Goal: Task Accomplishment & Management: Manage account settings

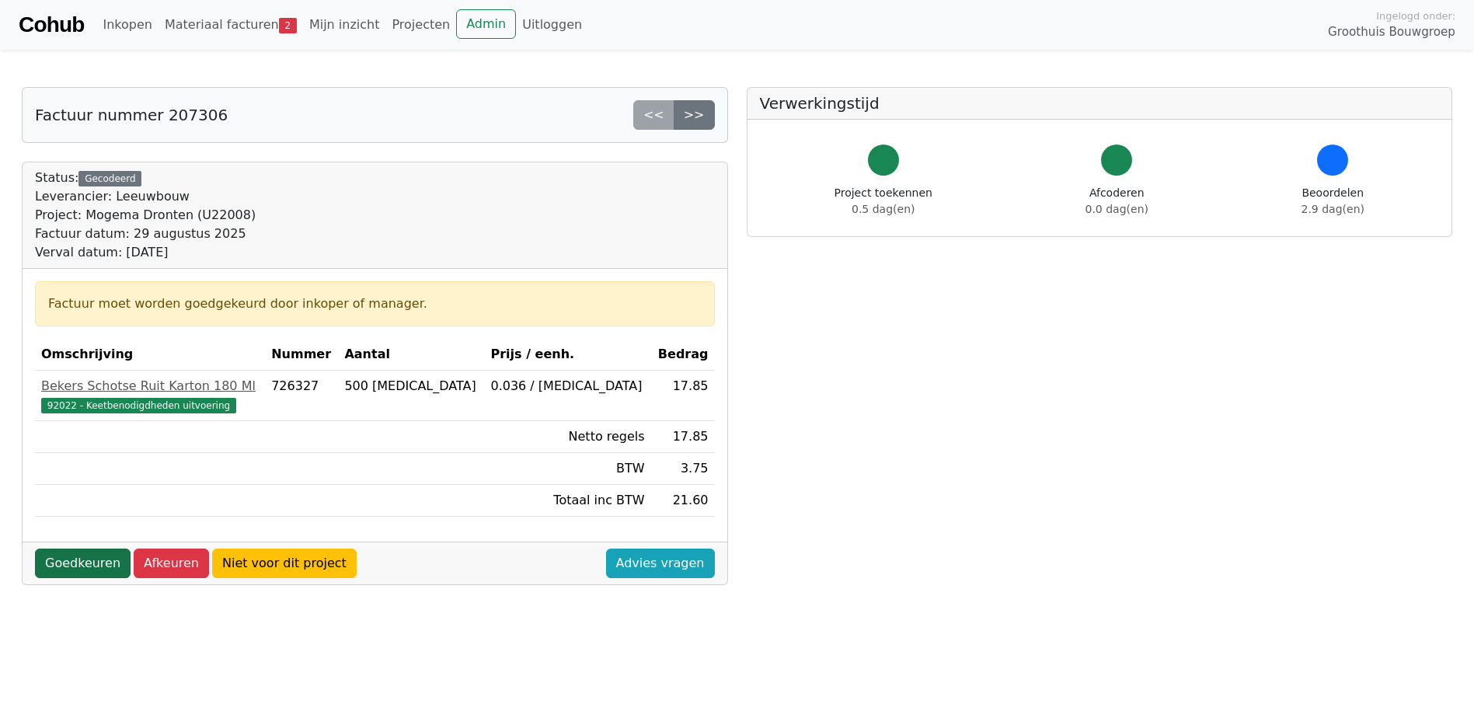
click at [54, 564] on link "Goedkeuren" at bounding box center [83, 564] width 96 height 30
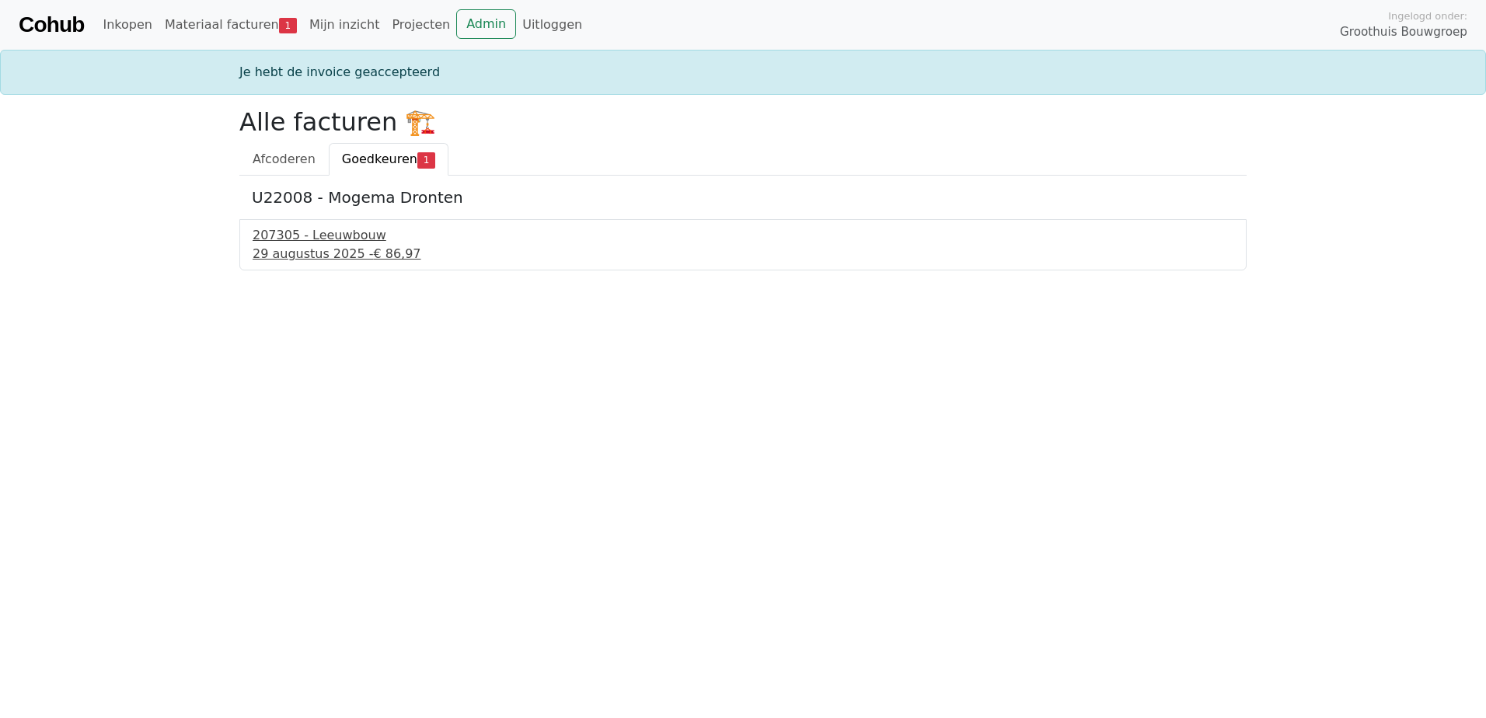
click at [309, 239] on div "207305 - Leeuwbouw" at bounding box center [743, 235] width 981 height 19
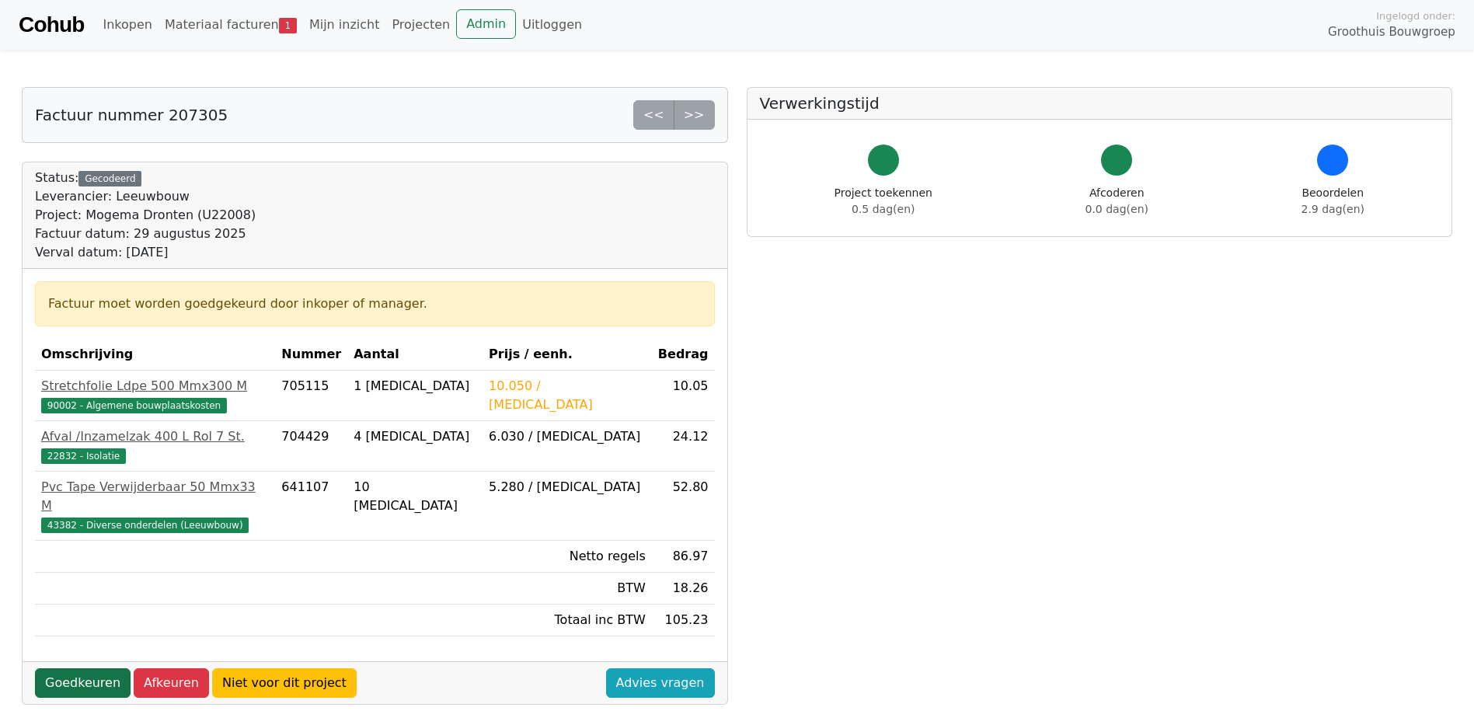
click at [79, 668] on link "Goedkeuren" at bounding box center [83, 683] width 96 height 30
